Goal: Task Accomplishment & Management: Manage account settings

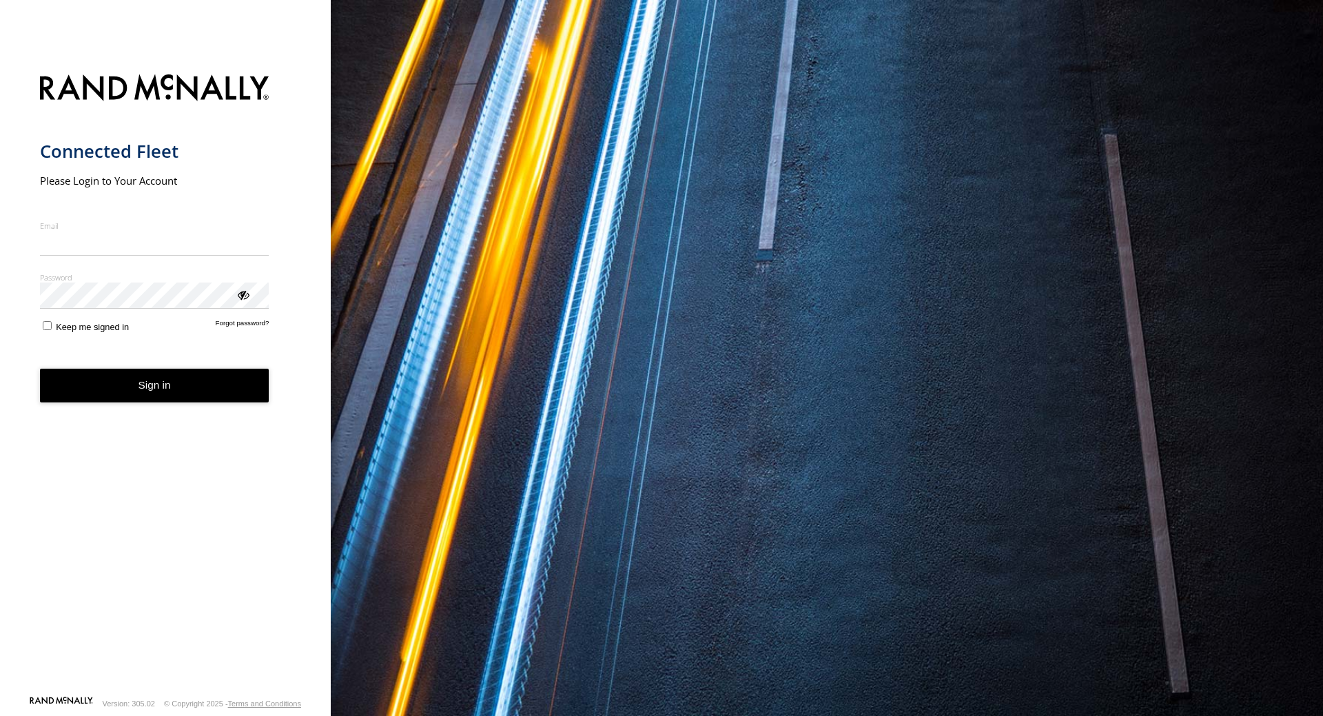
type input "**********"
click at [203, 388] on button "Sign in" at bounding box center [154, 386] width 229 height 34
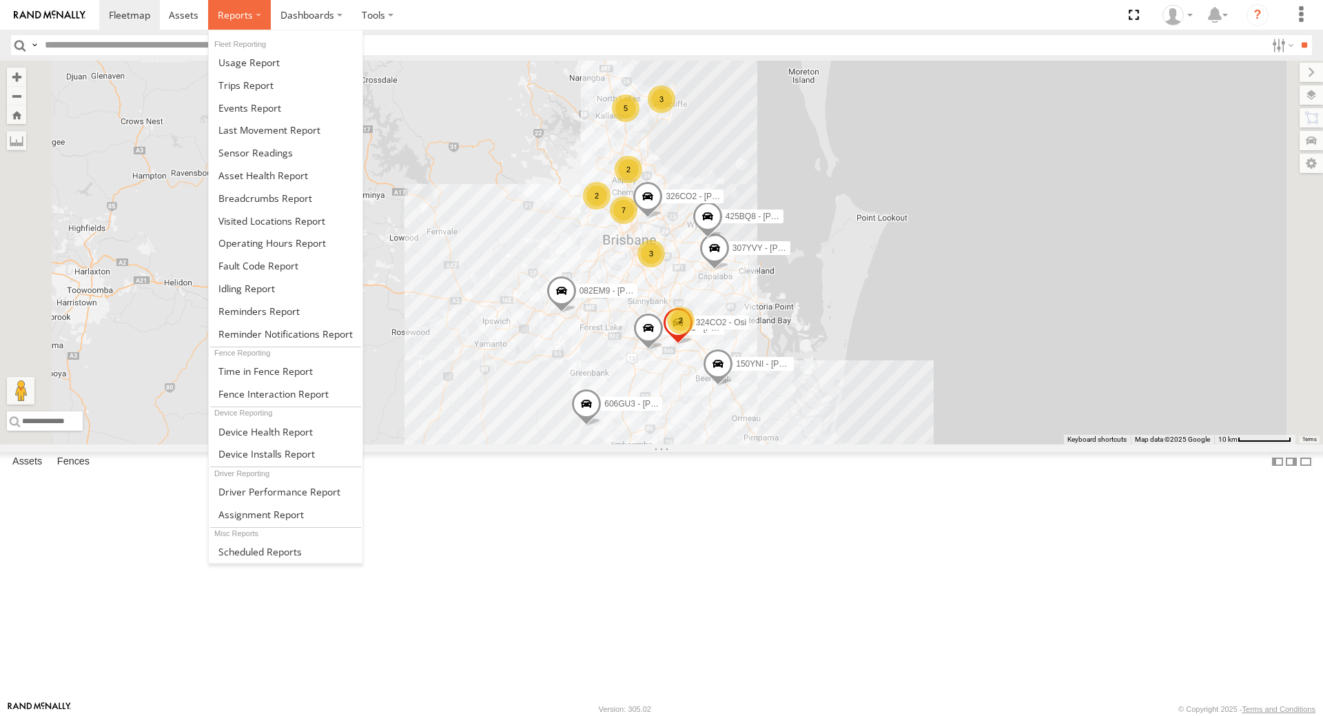
click at [218, 19] on span at bounding box center [235, 14] width 35 height 13
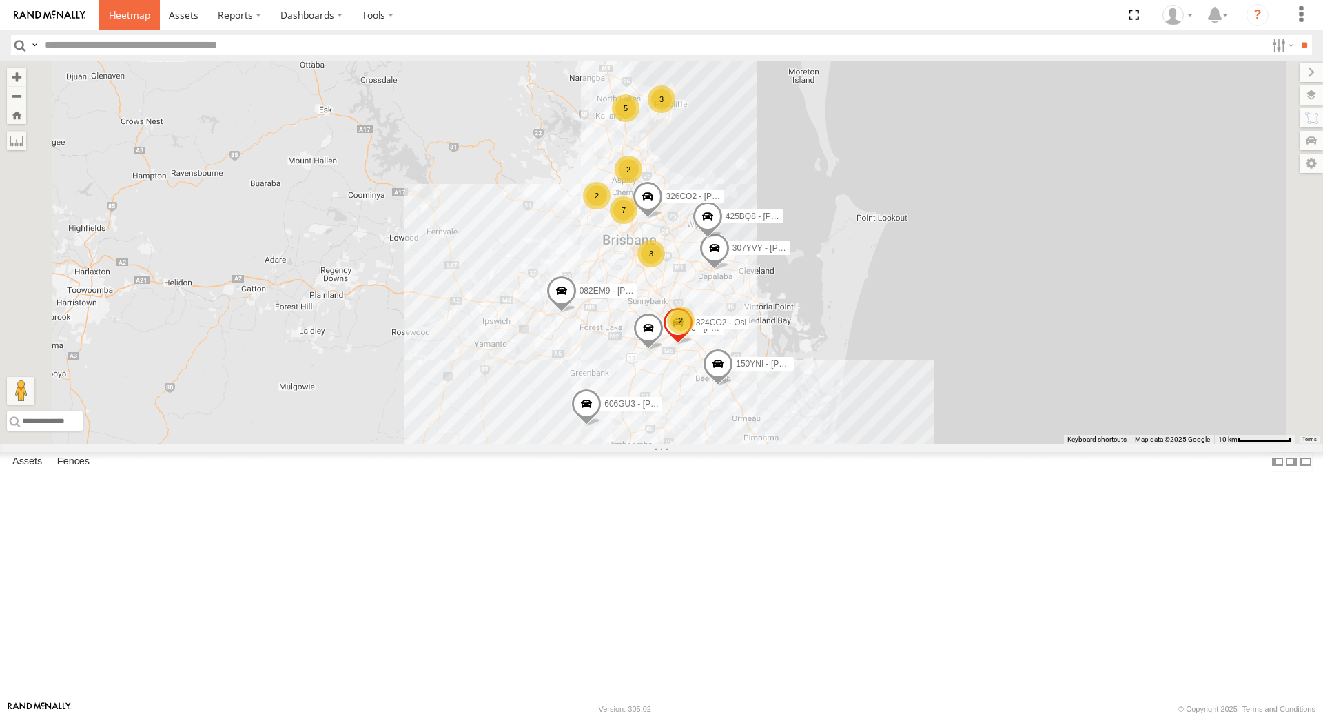
click at [125, 13] on span at bounding box center [129, 14] width 41 height 13
click at [1210, 15] on icon at bounding box center [1214, 14] width 25 height 17
click at [329, 23] on label "Dashboards" at bounding box center [311, 15] width 81 height 30
click at [398, 11] on label at bounding box center [377, 15] width 51 height 30
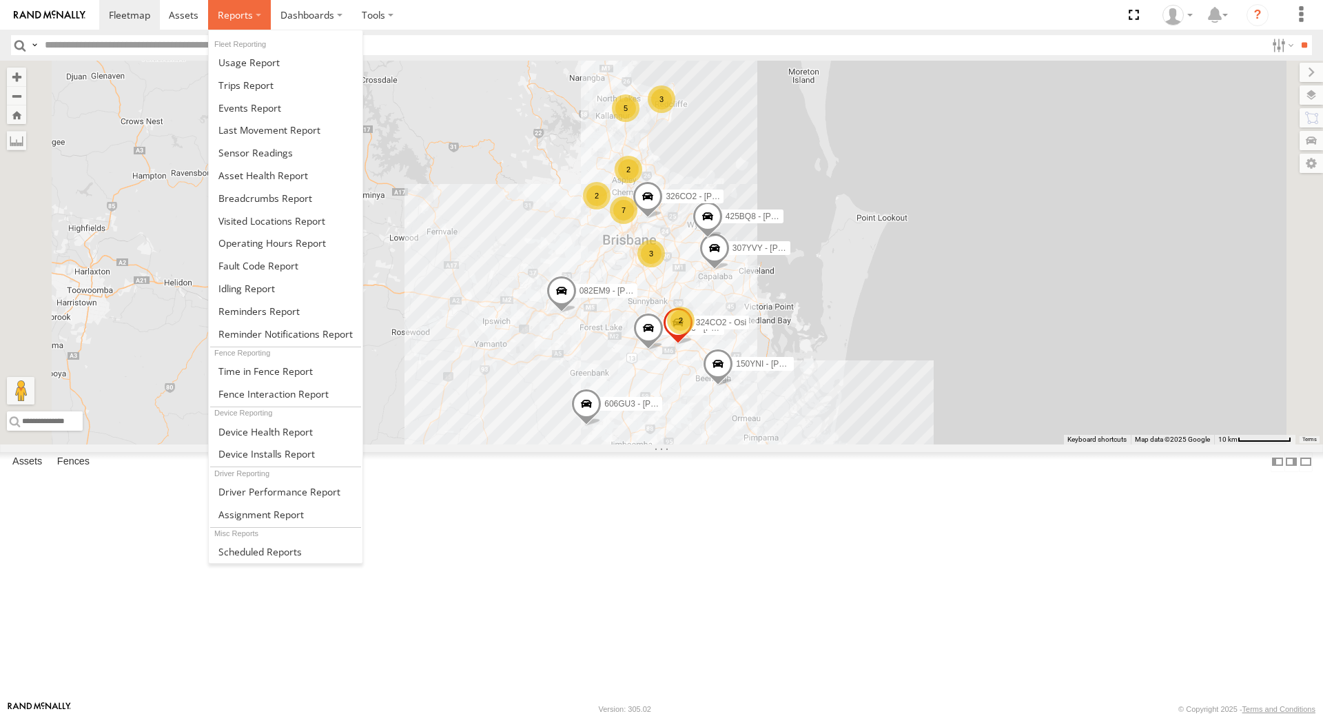
click at [257, 17] on label at bounding box center [239, 15] width 63 height 30
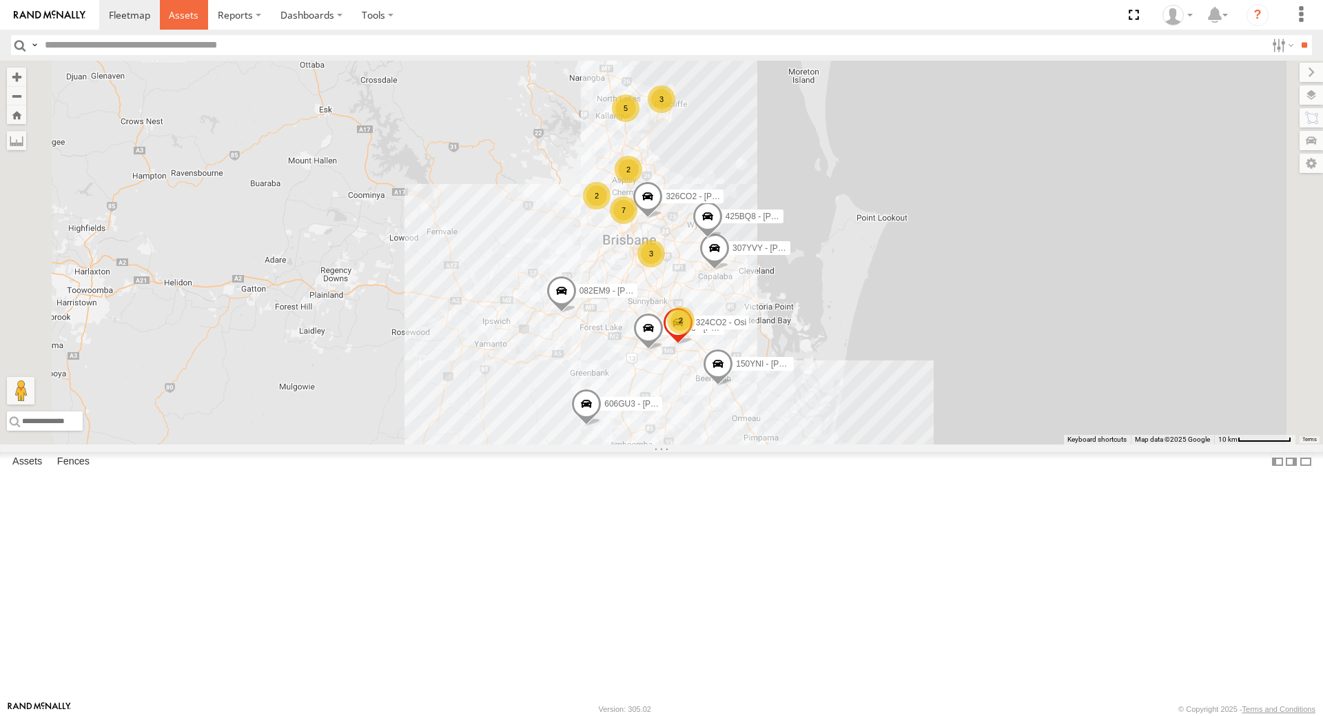
click at [176, 9] on span at bounding box center [184, 14] width 30 height 13
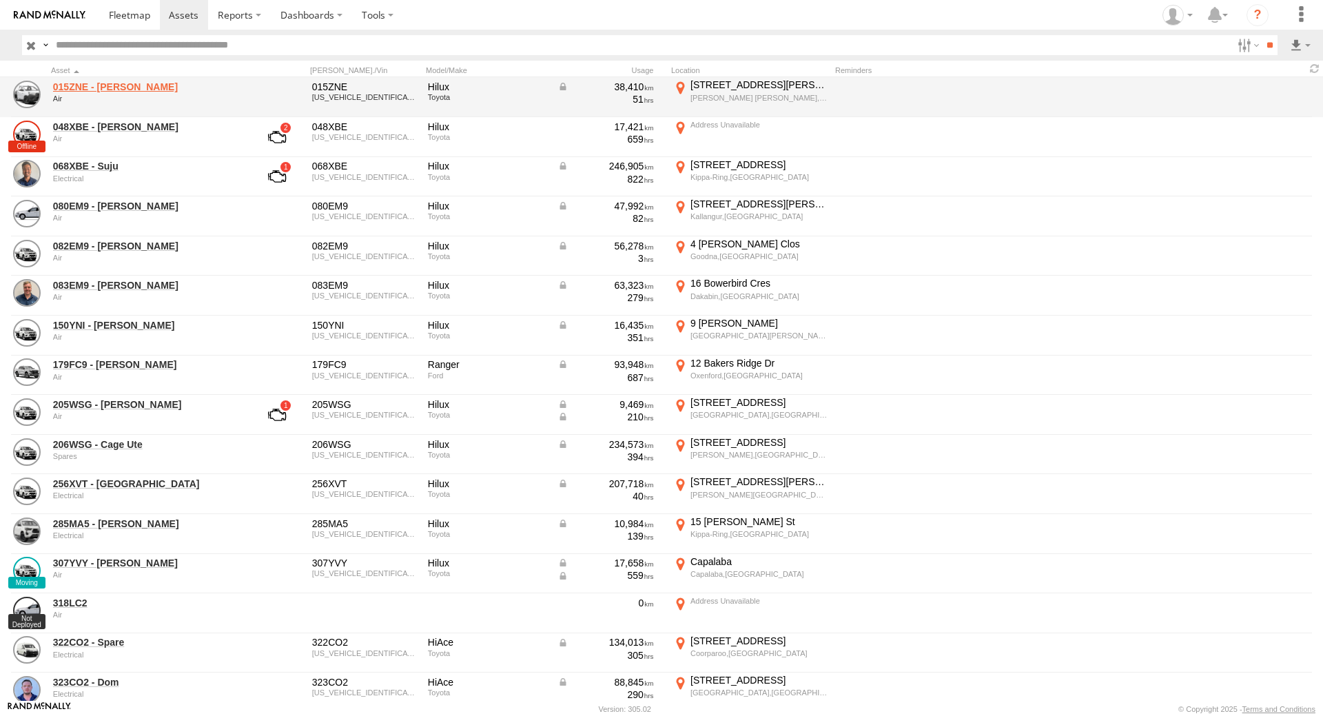
click at [131, 87] on link "015ZNE - Brendan C" at bounding box center [147, 87] width 189 height 12
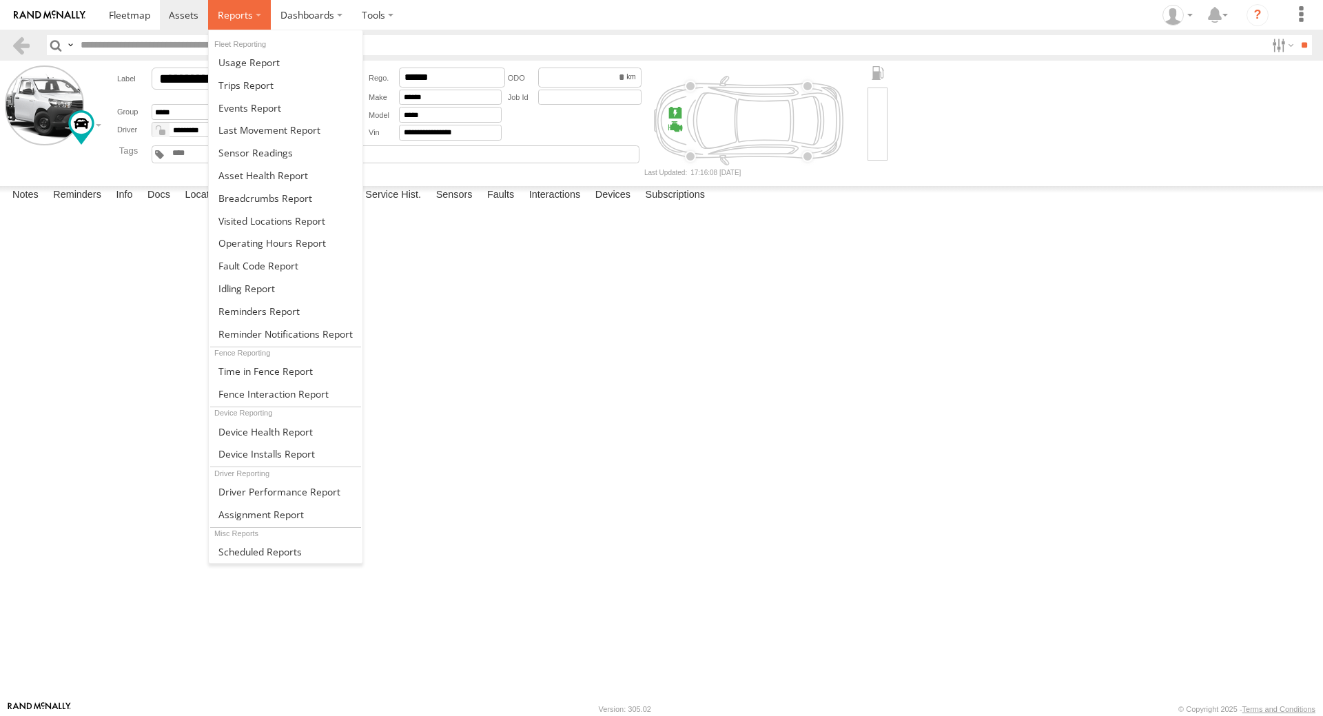
click at [266, 12] on label at bounding box center [239, 15] width 63 height 30
click at [295, 316] on span at bounding box center [258, 311] width 81 height 13
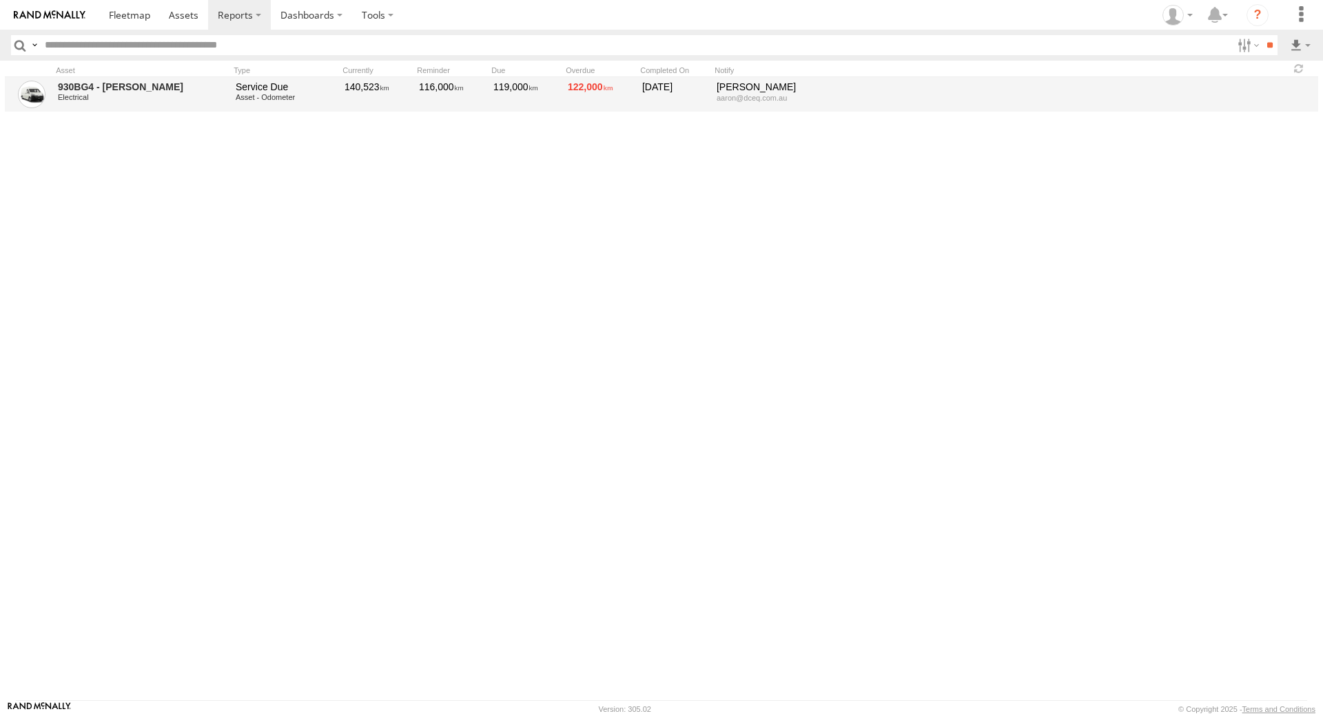
click at [583, 99] on div "122,000" at bounding box center [600, 95] width 69 height 32
click at [95, 85] on link "930BG4 - Phil" at bounding box center [142, 87] width 168 height 12
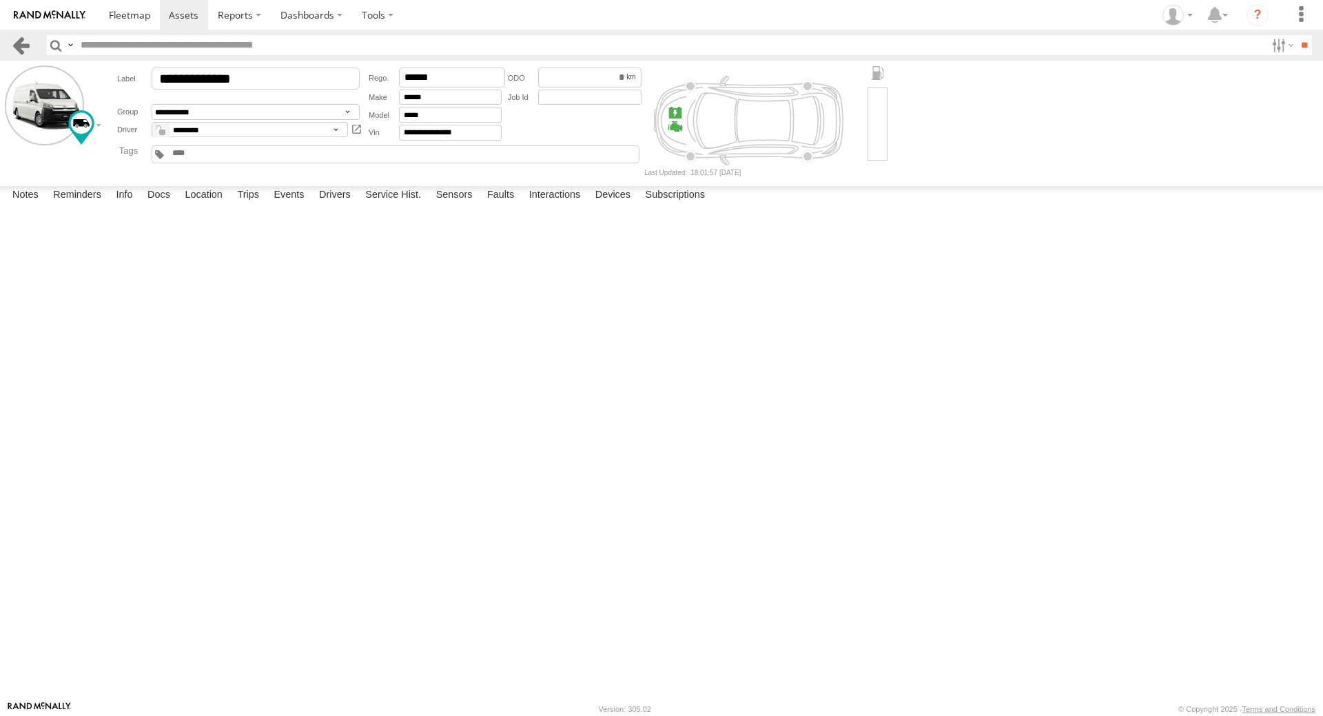
click at [14, 38] on link at bounding box center [21, 45] width 20 height 20
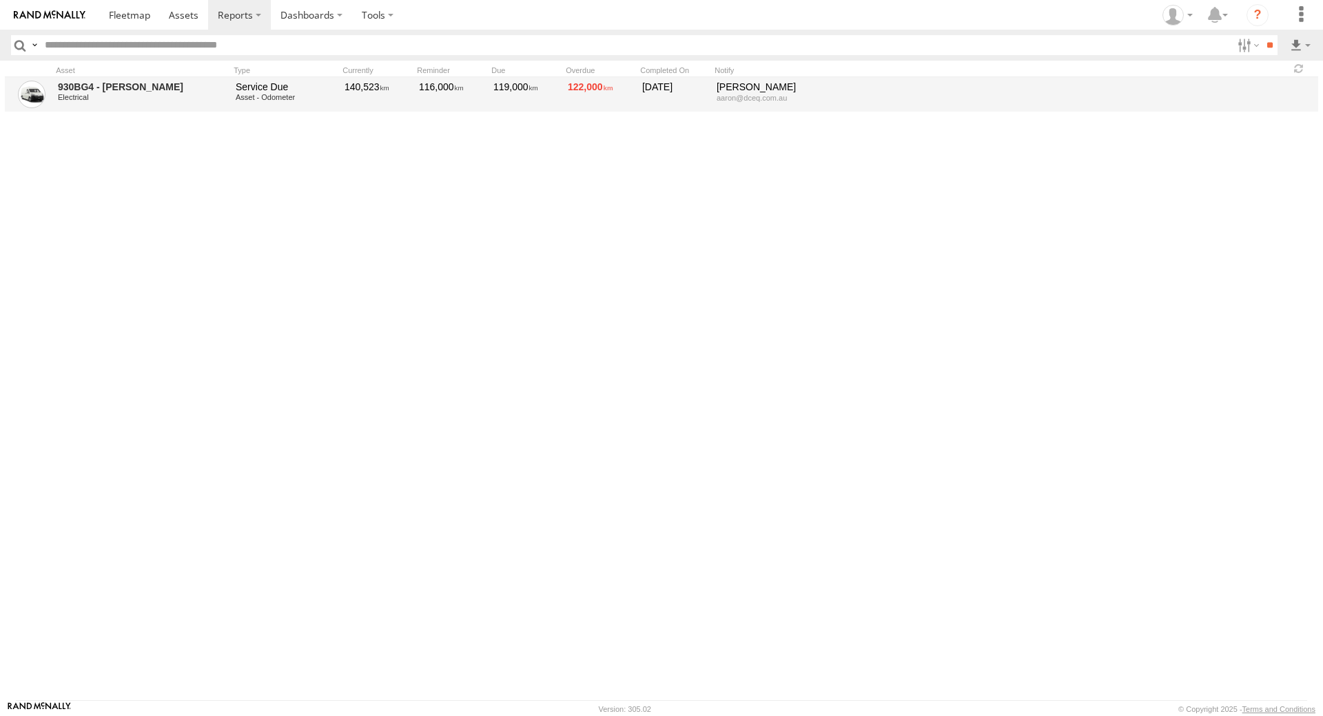
click at [669, 103] on div "26/09/2024" at bounding box center [674, 95] width 69 height 32
click at [117, 81] on link "930BG4 - Phil" at bounding box center [142, 87] width 168 height 12
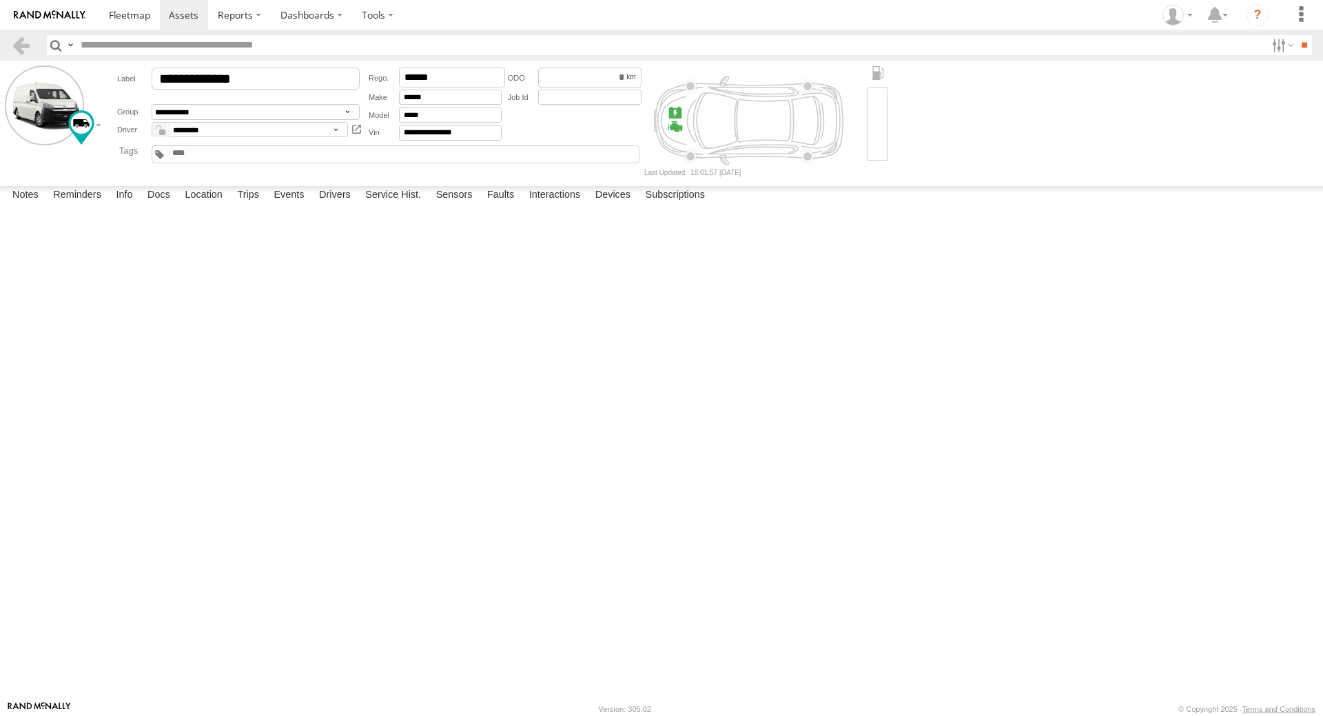
click at [0, 0] on div "Date/Time Type Note Status" at bounding box center [0, 0] width 0 height 0
click at [0, 0] on div "Note" at bounding box center [0, 0] width 0 height 0
click at [0, 0] on div "Date/Time" at bounding box center [0, 0] width 0 height 0
click at [0, 0] on link "ex. Andrew Talbot" at bounding box center [0, 0] width 0 height 0
click at [0, 0] on link "Fuel Card Number: 7034305104490899" at bounding box center [0, 0] width 0 height 0
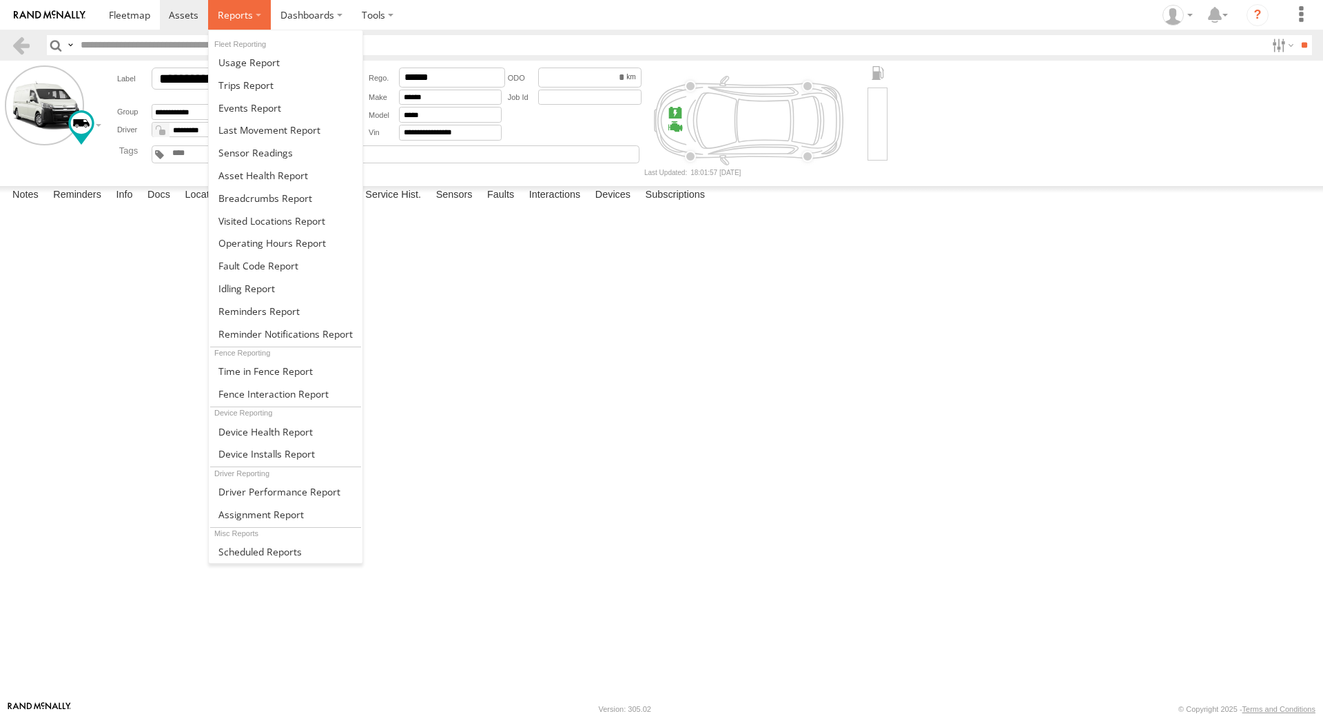
click at [222, 17] on span at bounding box center [235, 14] width 35 height 13
click at [229, 495] on span at bounding box center [279, 491] width 122 height 13
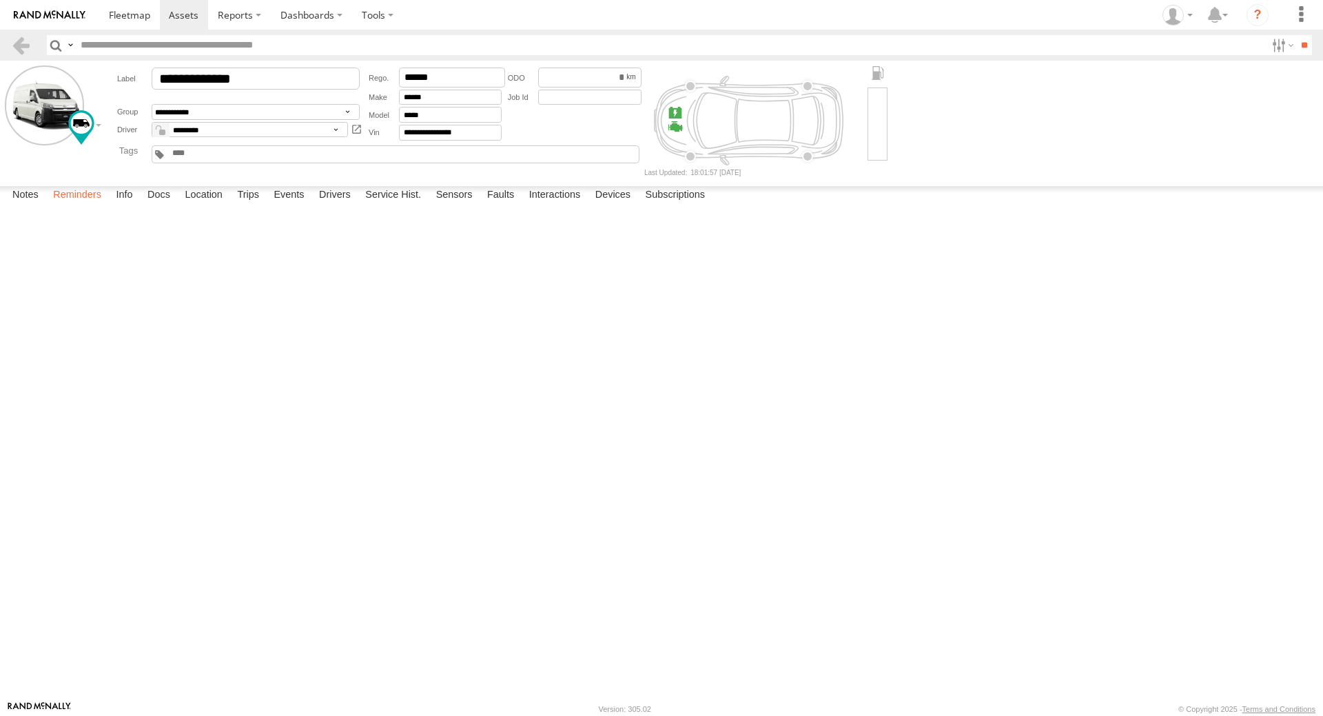
click at [67, 205] on label "Reminders" at bounding box center [77, 195] width 62 height 19
click at [183, 7] on link at bounding box center [184, 15] width 49 height 30
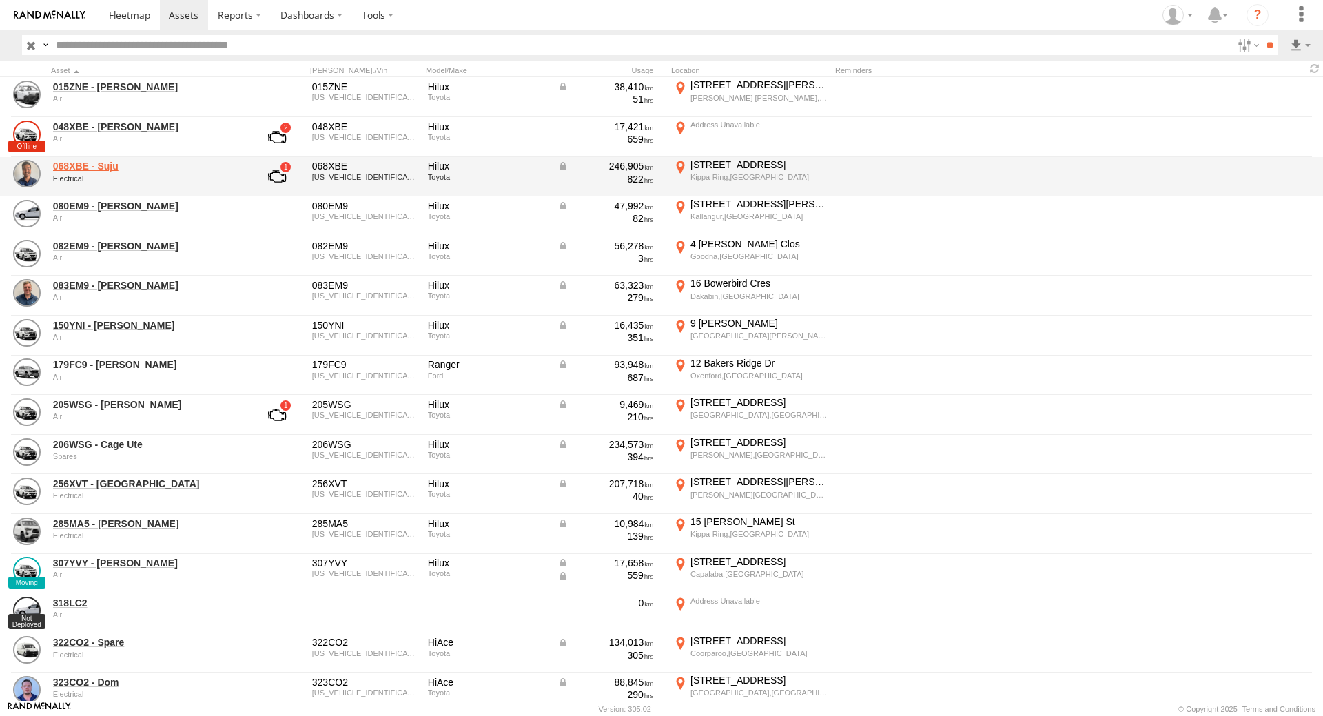
click at [113, 170] on link "068XBE - Suju" at bounding box center [147, 166] width 189 height 12
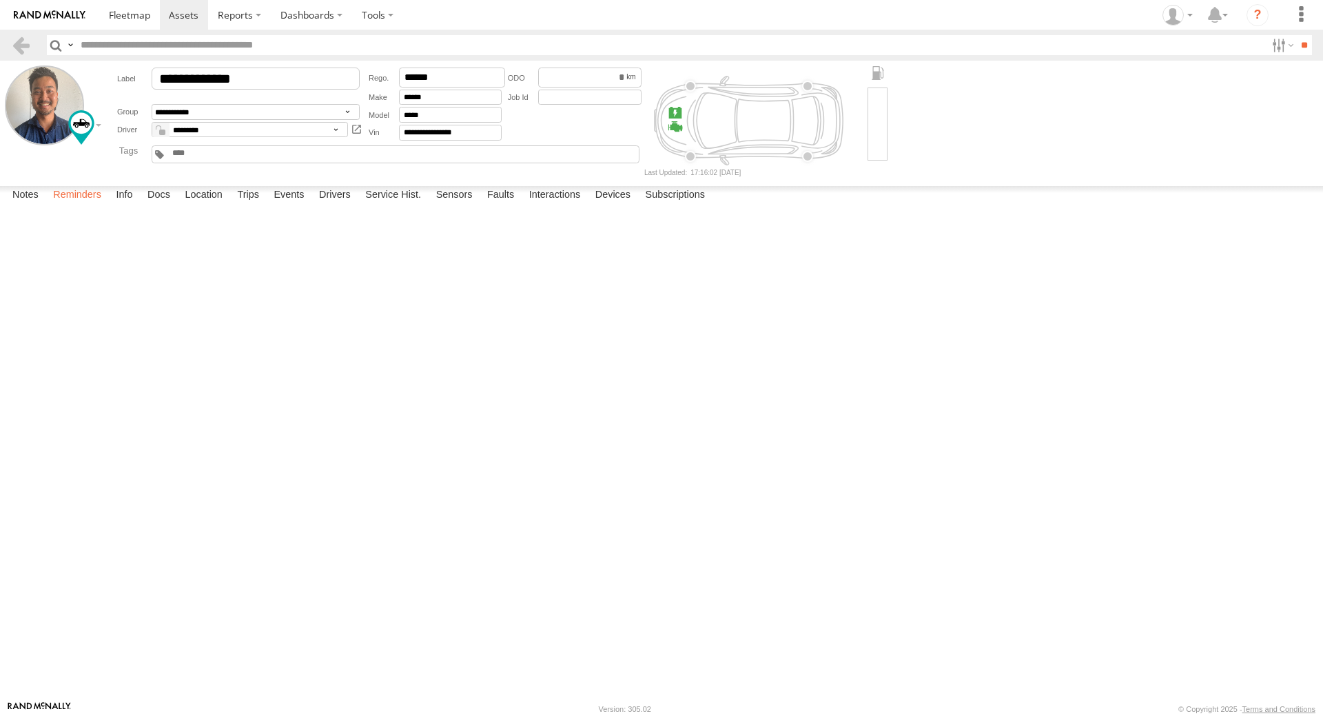
click at [68, 205] on label "Reminders" at bounding box center [77, 195] width 62 height 19
click at [0, 0] on select "**********" at bounding box center [0, 0] width 0 height 0
click at [0, 0] on div at bounding box center [0, 0] width 0 height 0
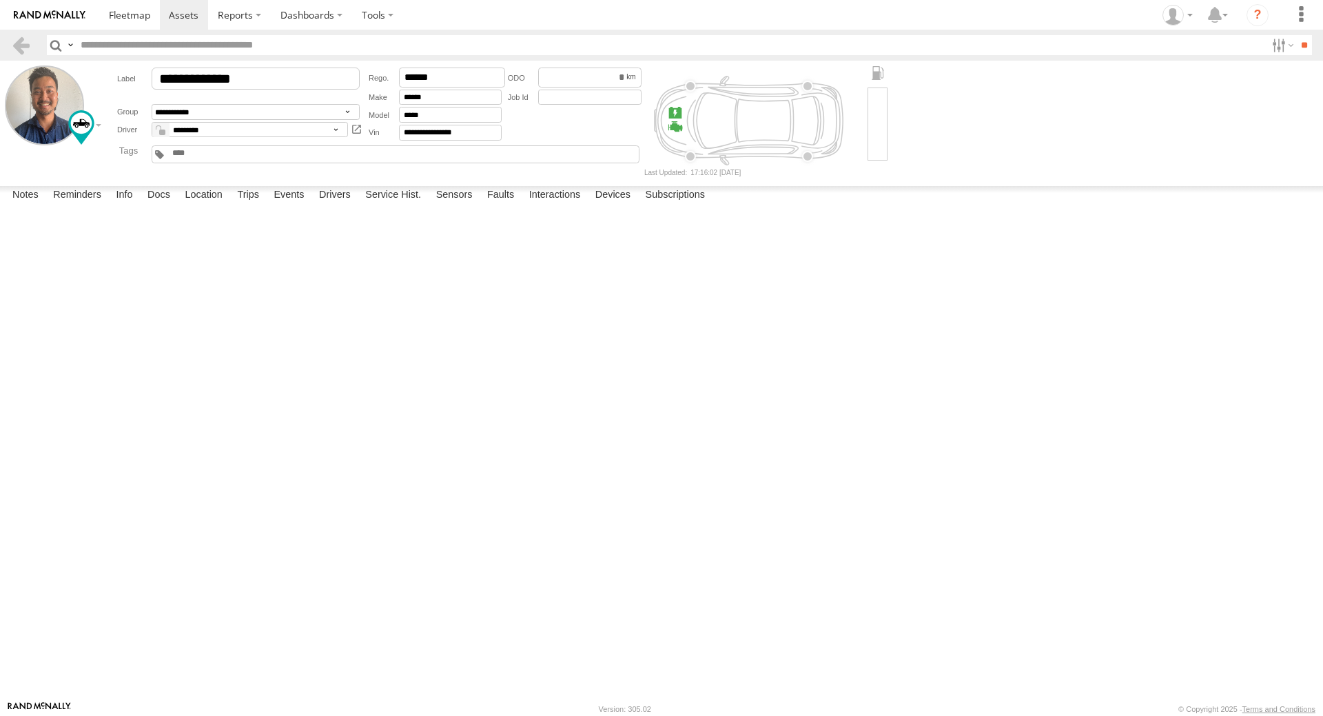
click at [0, 0] on input "number" at bounding box center [0, 0] width 0 height 0
click at [0, 0] on div at bounding box center [0, 0] width 0 height 0
click at [0, 0] on button "submit" at bounding box center [0, 0] width 0 height 0
click at [0, 0] on select "**********" at bounding box center [0, 0] width 0 height 0
select select "**********"
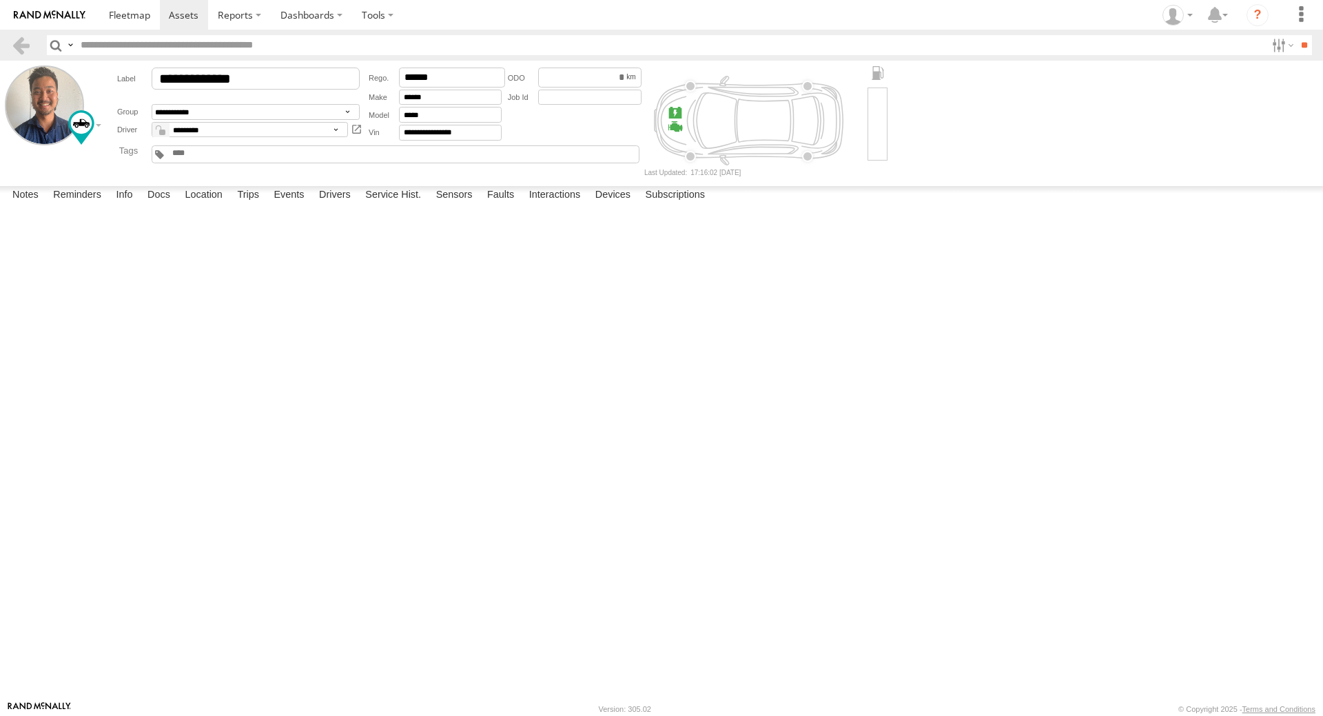
click at [0, 0] on select "**********" at bounding box center [0, 0] width 0 height 0
click at [0, 0] on input "text" at bounding box center [0, 0] width 0 height 0
click at [0, 0] on div at bounding box center [0, 0] width 0 height 0
click at [0, 0] on select "**********" at bounding box center [0, 0] width 0 height 0
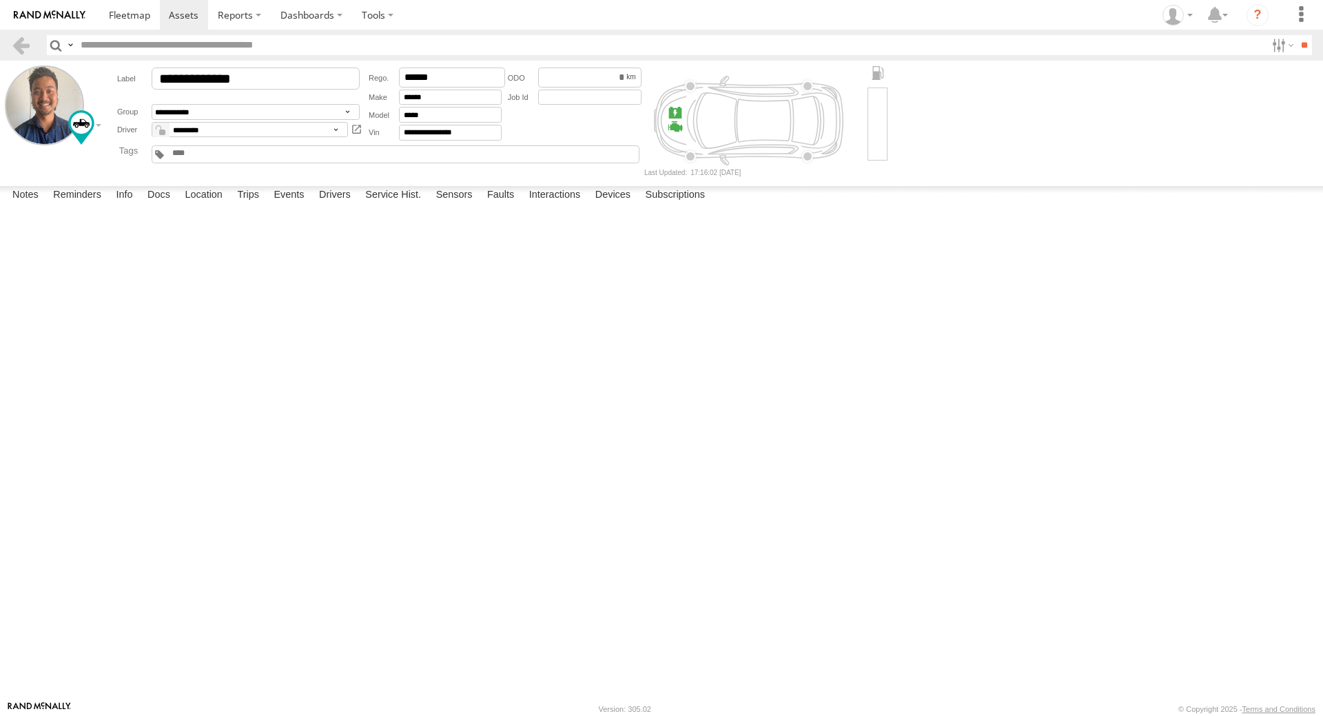
click at [0, 0] on div at bounding box center [0, 0] width 0 height 0
click at [174, 14] on span at bounding box center [184, 14] width 30 height 13
